Goal: Contribute content

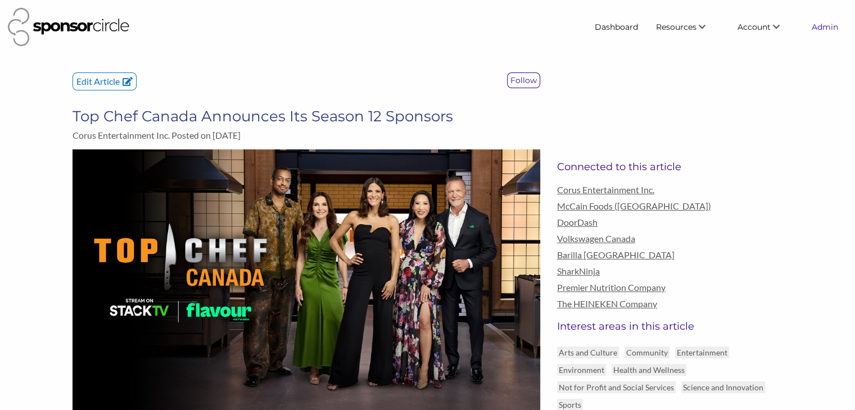
click at [816, 26] on link "Admin" at bounding box center [825, 27] width 44 height 20
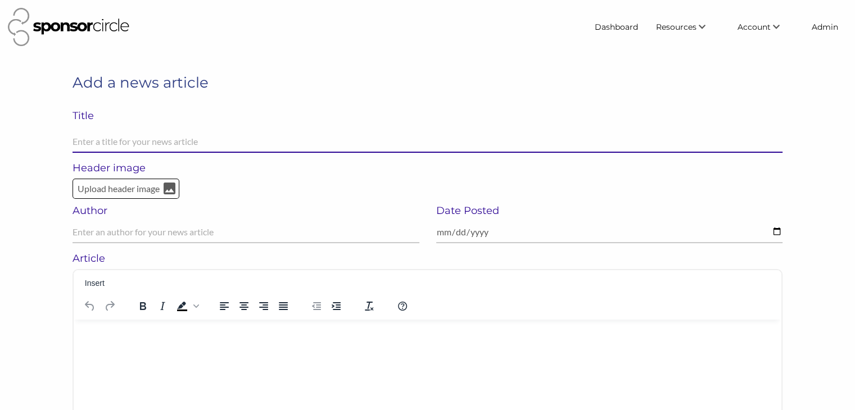
click at [181, 142] on input "text" at bounding box center [428, 142] width 710 height 22
paste input "Use Your Competitor’s Sponsors—Shortcut Your Prospect Research"
type input "Use Your Competitor’s Sponsors—Shortcut Your Prospect Research"
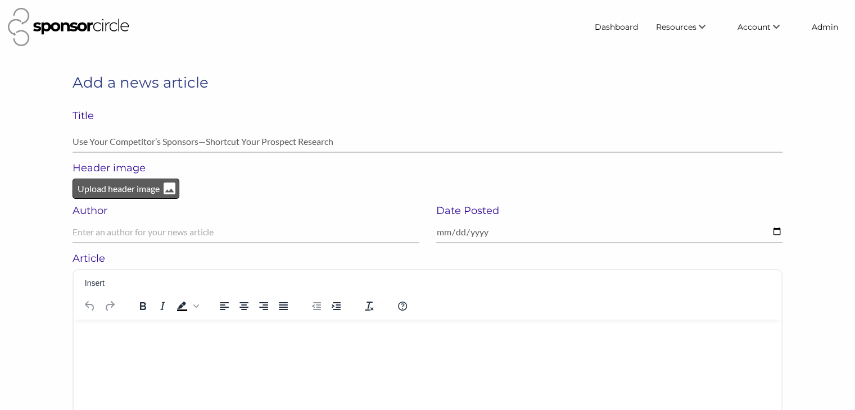
click at [142, 184] on p "Upload header image" at bounding box center [118, 189] width 84 height 15
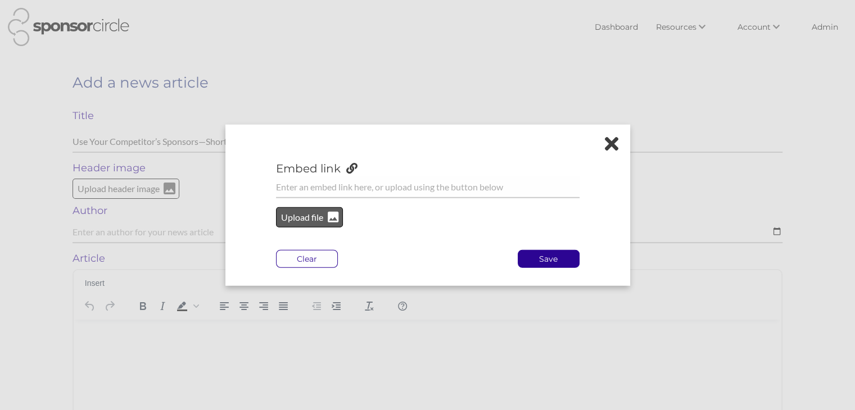
click at [287, 213] on p "Upload file" at bounding box center [303, 217] width 46 height 15
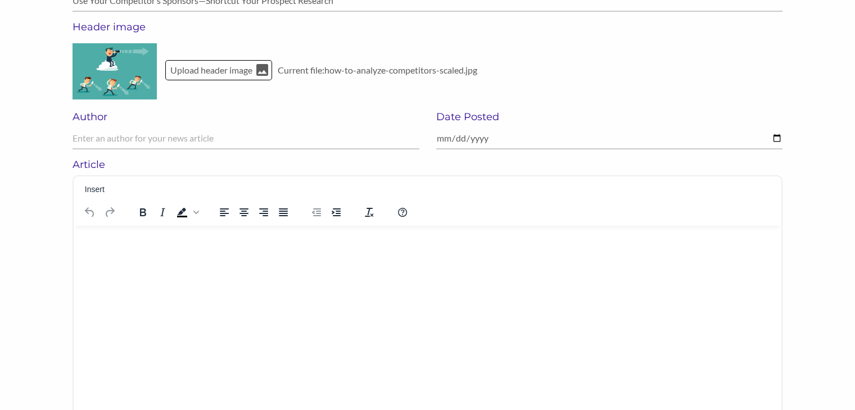
scroll to position [142, 0]
click at [163, 247] on html at bounding box center [428, 239] width 708 height 29
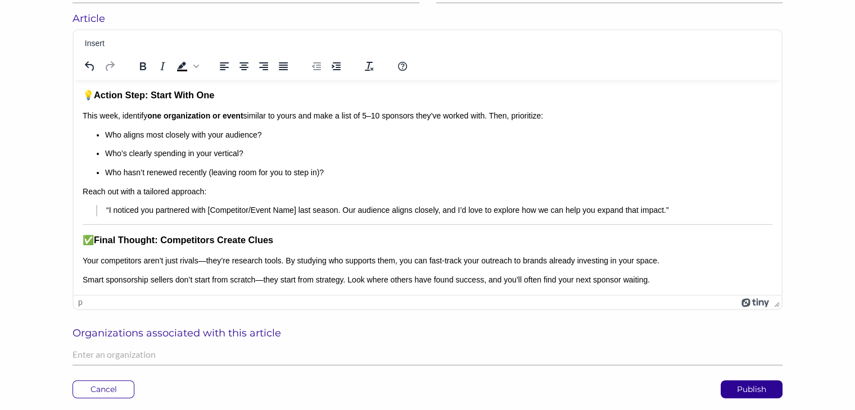
scroll to position [291, 0]
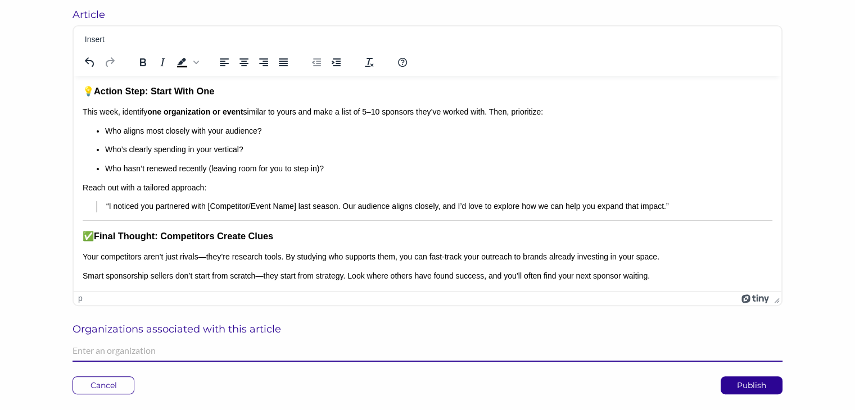
click at [234, 350] on input "text" at bounding box center [428, 351] width 710 height 22
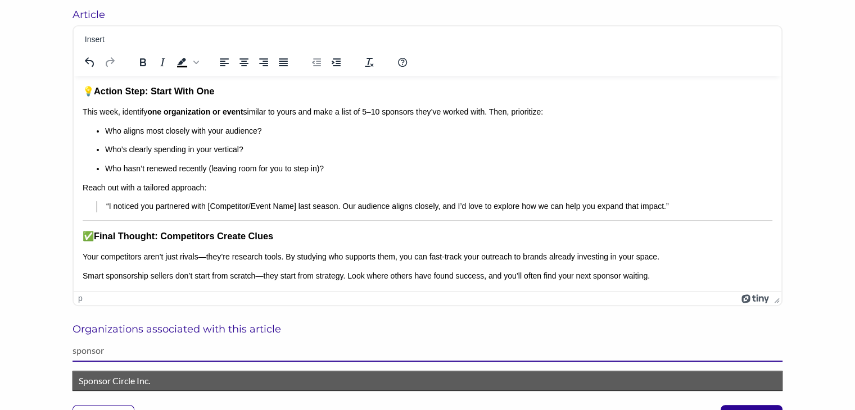
type input "sponsor"
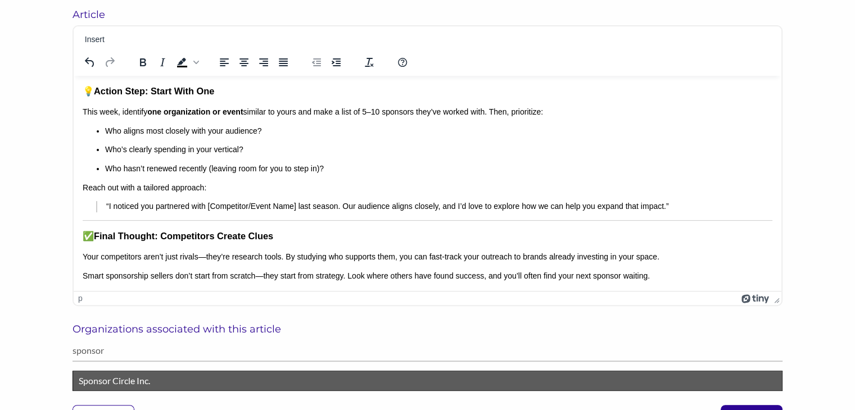
click at [207, 387] on p "Sponsor Circle Inc." at bounding box center [428, 381] width 698 height 15
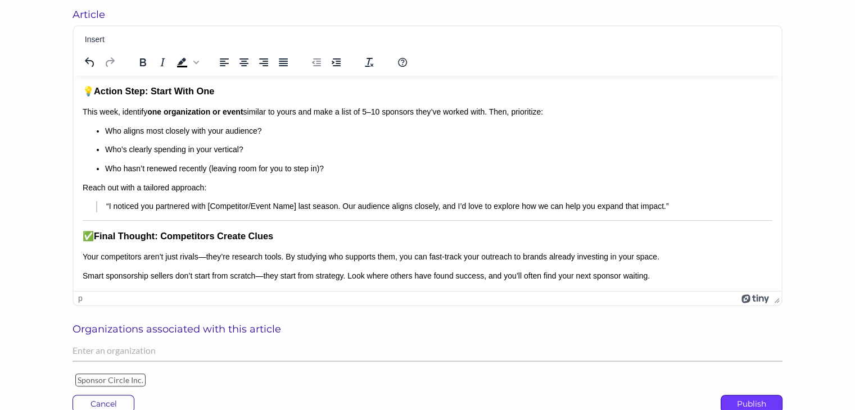
click at [751, 402] on p "Publish" at bounding box center [751, 404] width 61 height 17
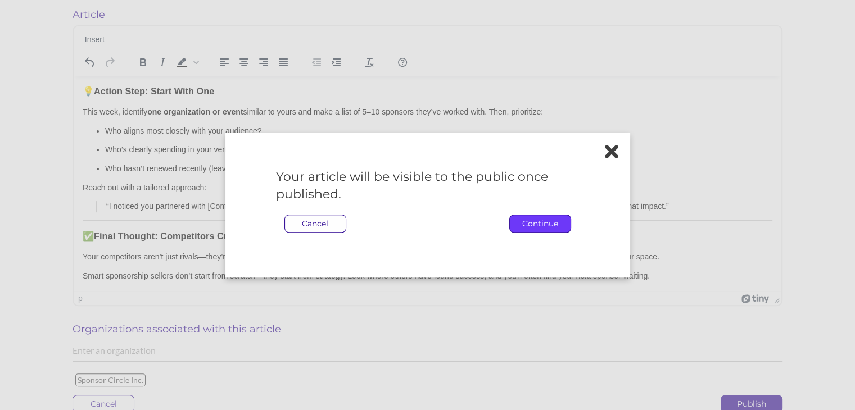
click at [531, 225] on p "Continue" at bounding box center [540, 223] width 61 height 17
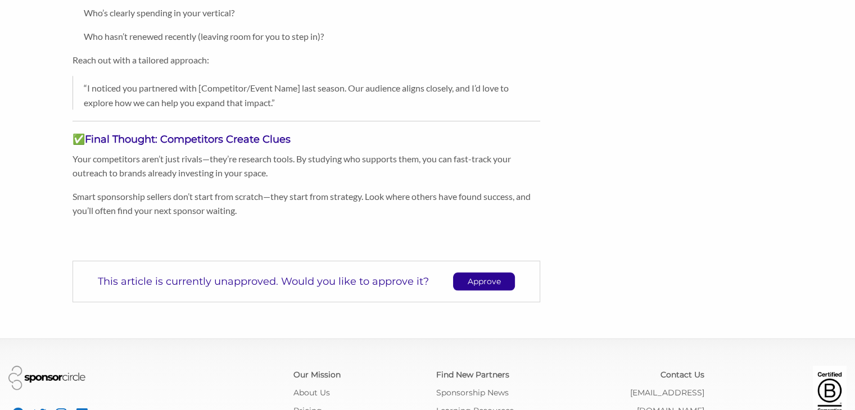
scroll to position [955, 0]
click at [482, 285] on p "Approve" at bounding box center [484, 281] width 61 height 17
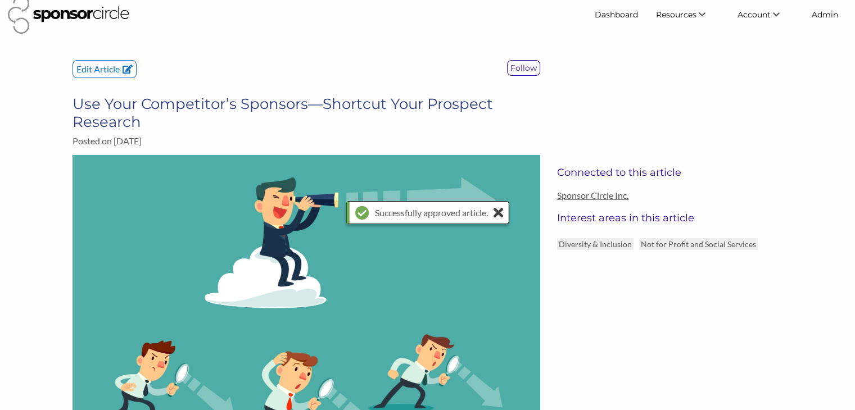
scroll to position [0, 0]
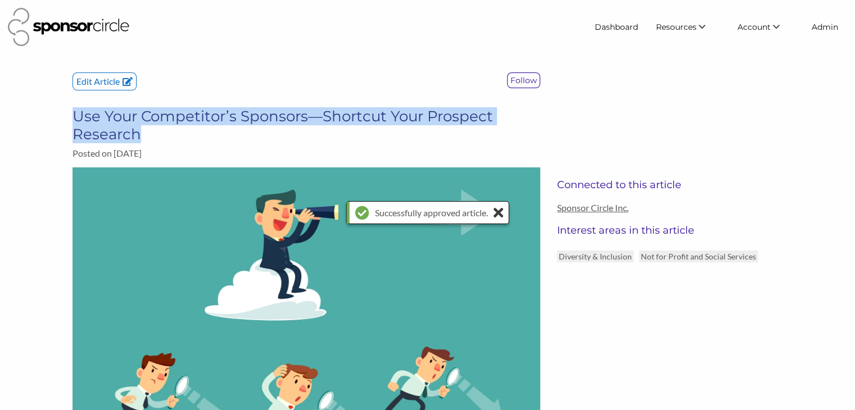
drag, startPoint x: 146, startPoint y: 132, endPoint x: 78, endPoint y: 120, distance: 68.9
click at [78, 120] on h3 "Use Your Competitor’s Sponsors—Shortcut Your Prospect Research" at bounding box center [307, 125] width 468 height 36
copy h3 "Use Your Competitor’s Sponsors—Shortcut Your Prospect Research"
